Goal: Task Accomplishment & Management: Manage account settings

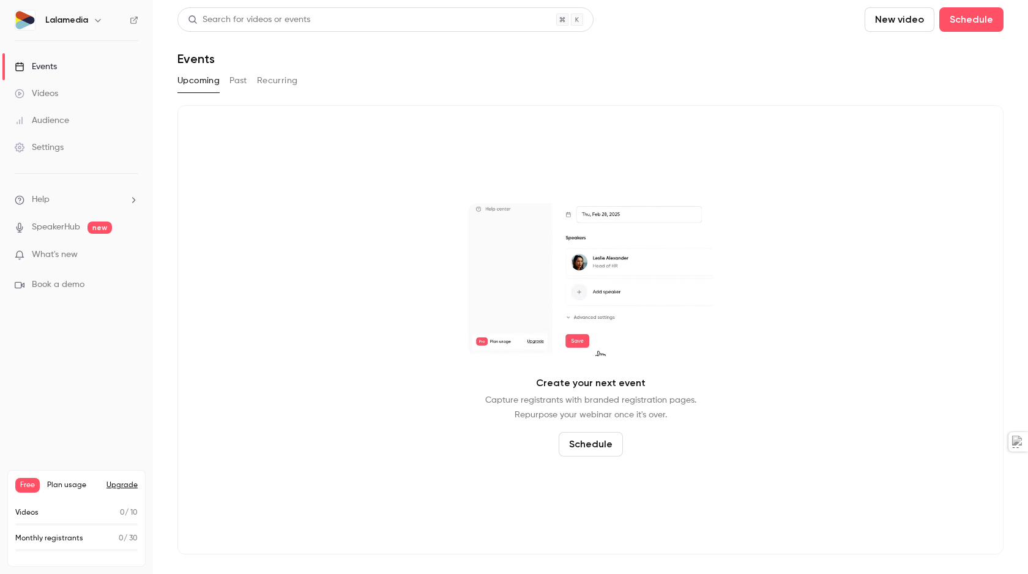
click at [45, 143] on div "Settings" at bounding box center [39, 147] width 49 height 12
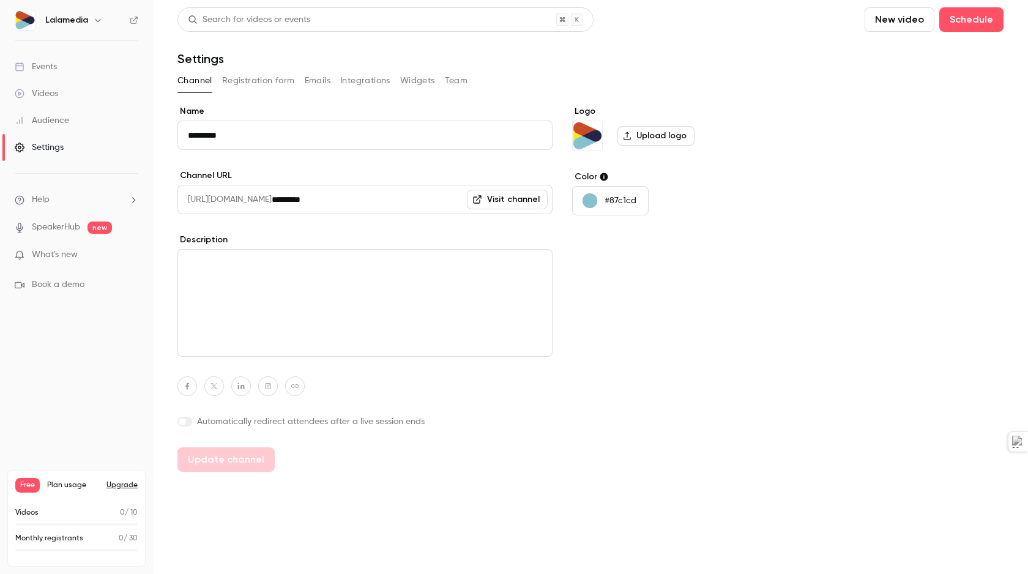
click at [78, 22] on h6 "Lalamedia" at bounding box center [66, 20] width 43 height 12
click at [95, 20] on icon "button" at bounding box center [98, 20] width 6 height 3
click at [118, 352] on div at bounding box center [514, 287] width 1028 height 574
click at [253, 77] on button "Registration form" at bounding box center [258, 81] width 73 height 20
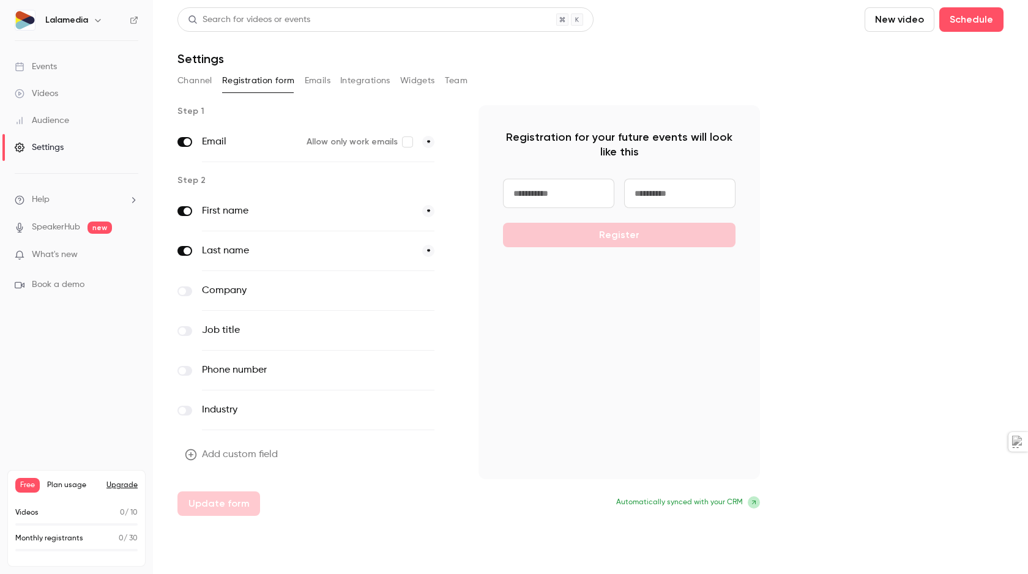
click at [318, 81] on button "Emails" at bounding box center [318, 81] width 26 height 20
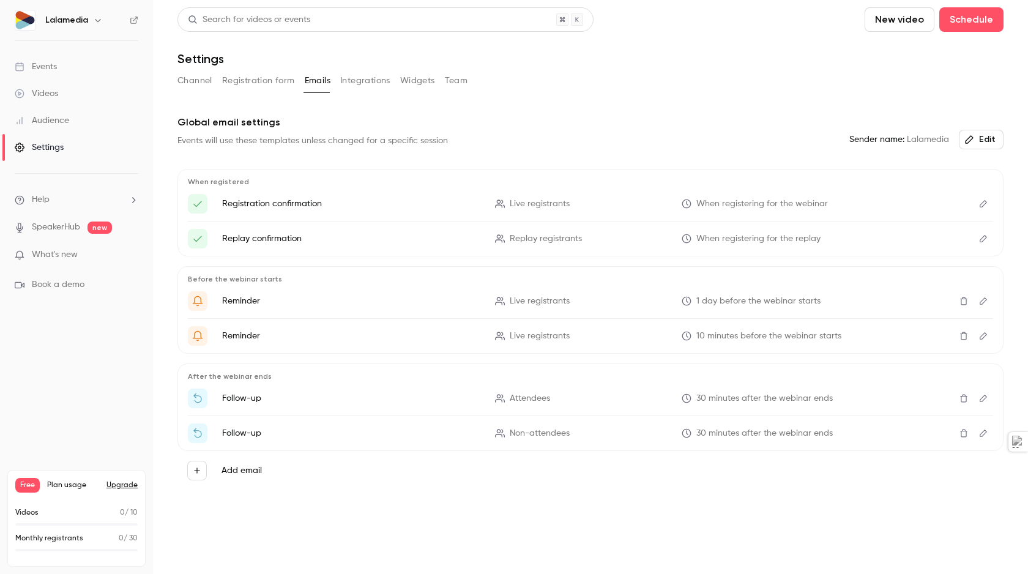
click at [370, 80] on button "Integrations" at bounding box center [365, 81] width 50 height 20
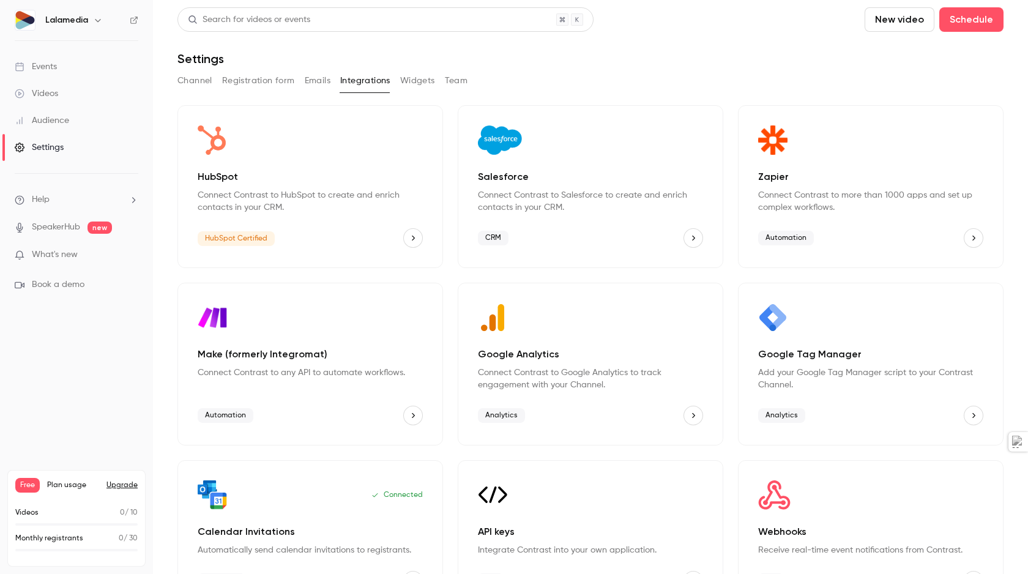
click at [414, 83] on button "Widgets" at bounding box center [417, 81] width 35 height 20
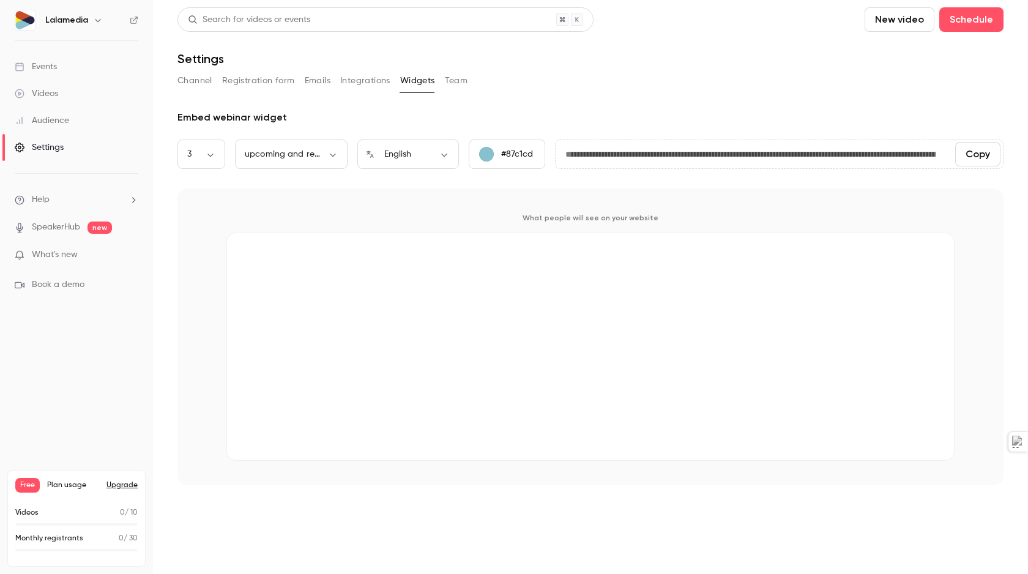
click at [455, 80] on button "Team" at bounding box center [456, 81] width 23 height 20
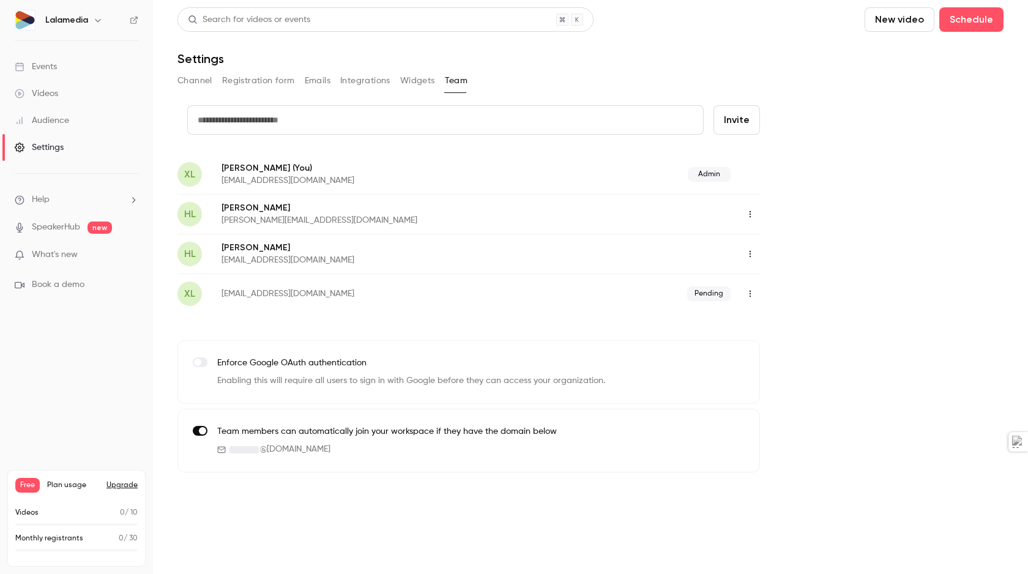
click at [752, 211] on icon "button" at bounding box center [751, 214] width 10 height 9
click at [753, 275] on icon at bounding box center [756, 277] width 8 height 9
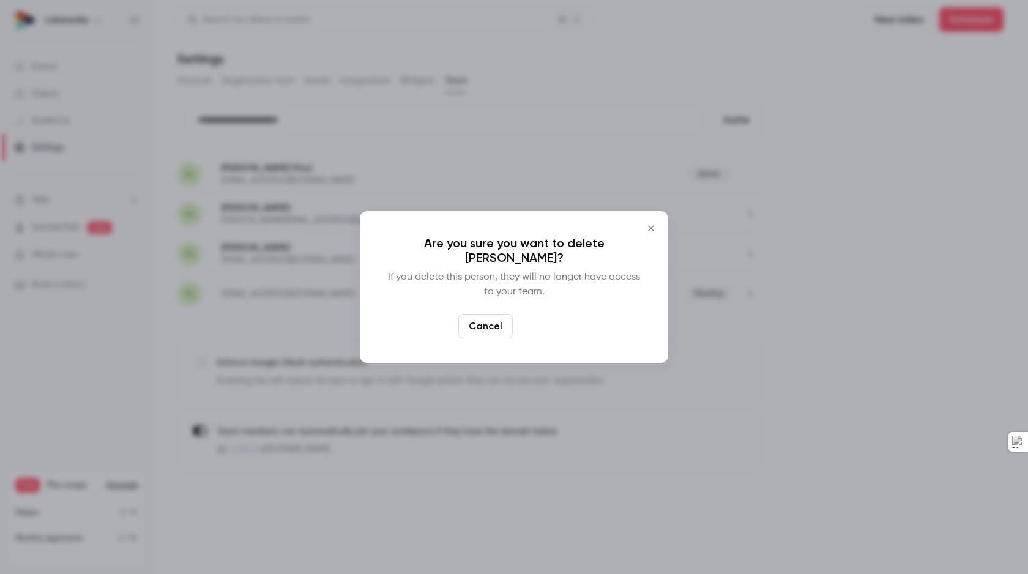
click at [544, 331] on button "Delete" at bounding box center [544, 326] width 53 height 24
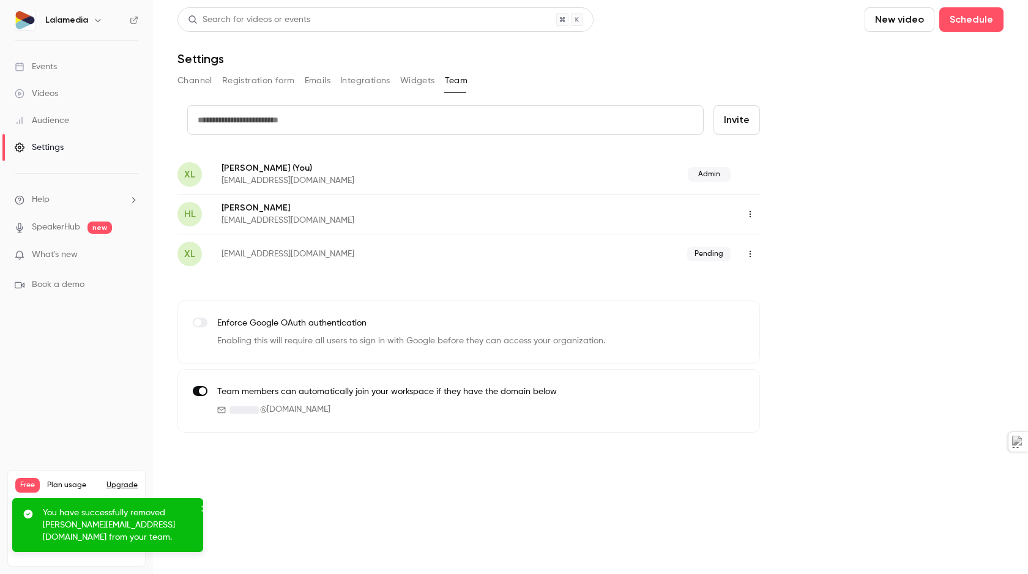
click at [905, 382] on div "credit card Invite XL [PERSON_NAME] (You) [EMAIL_ADDRESS][DOMAIN_NAME] Admin HL…" at bounding box center [591, 269] width 826 height 328
